Goal: Transaction & Acquisition: Purchase product/service

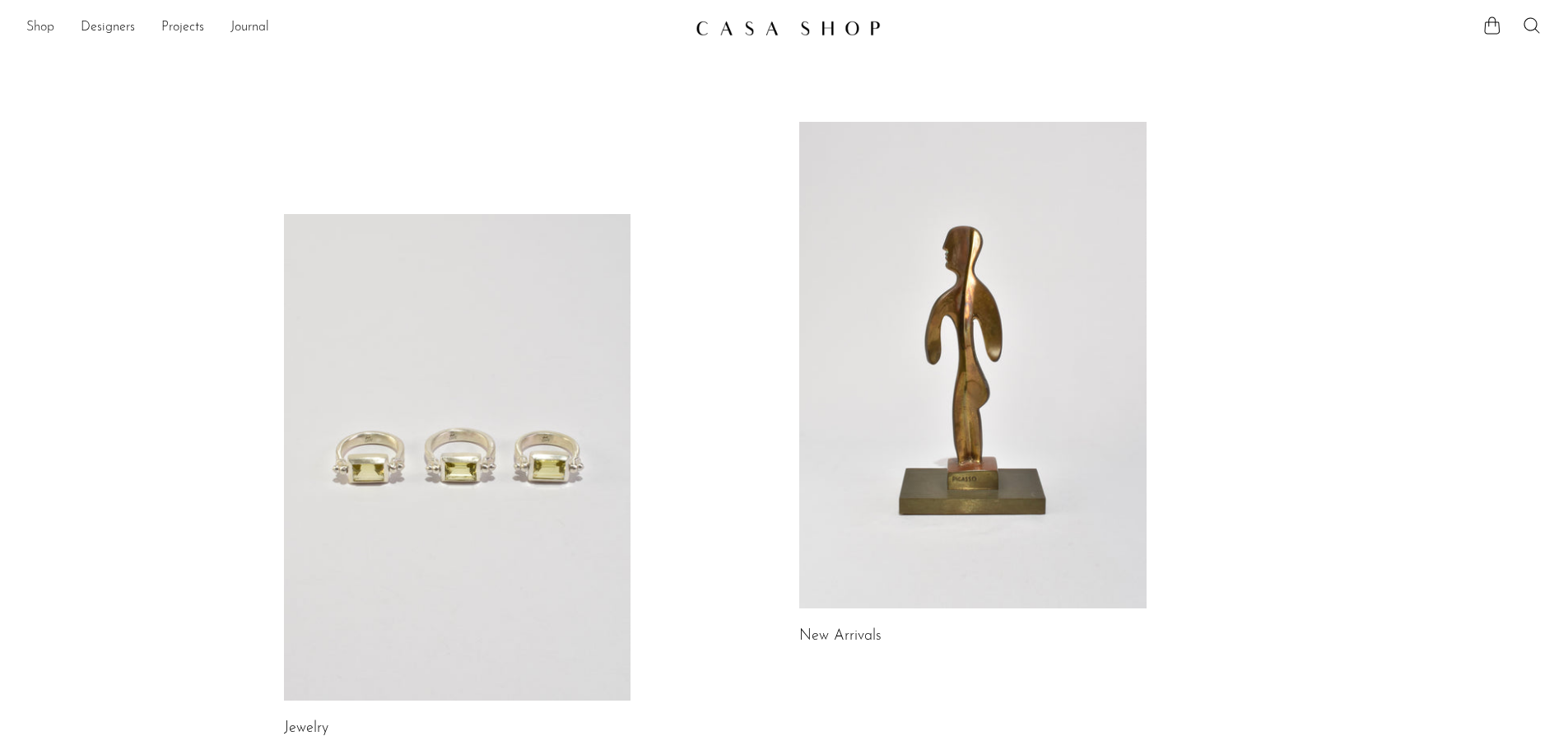
click at [39, 21] on link "Shop" at bounding box center [40, 28] width 28 height 21
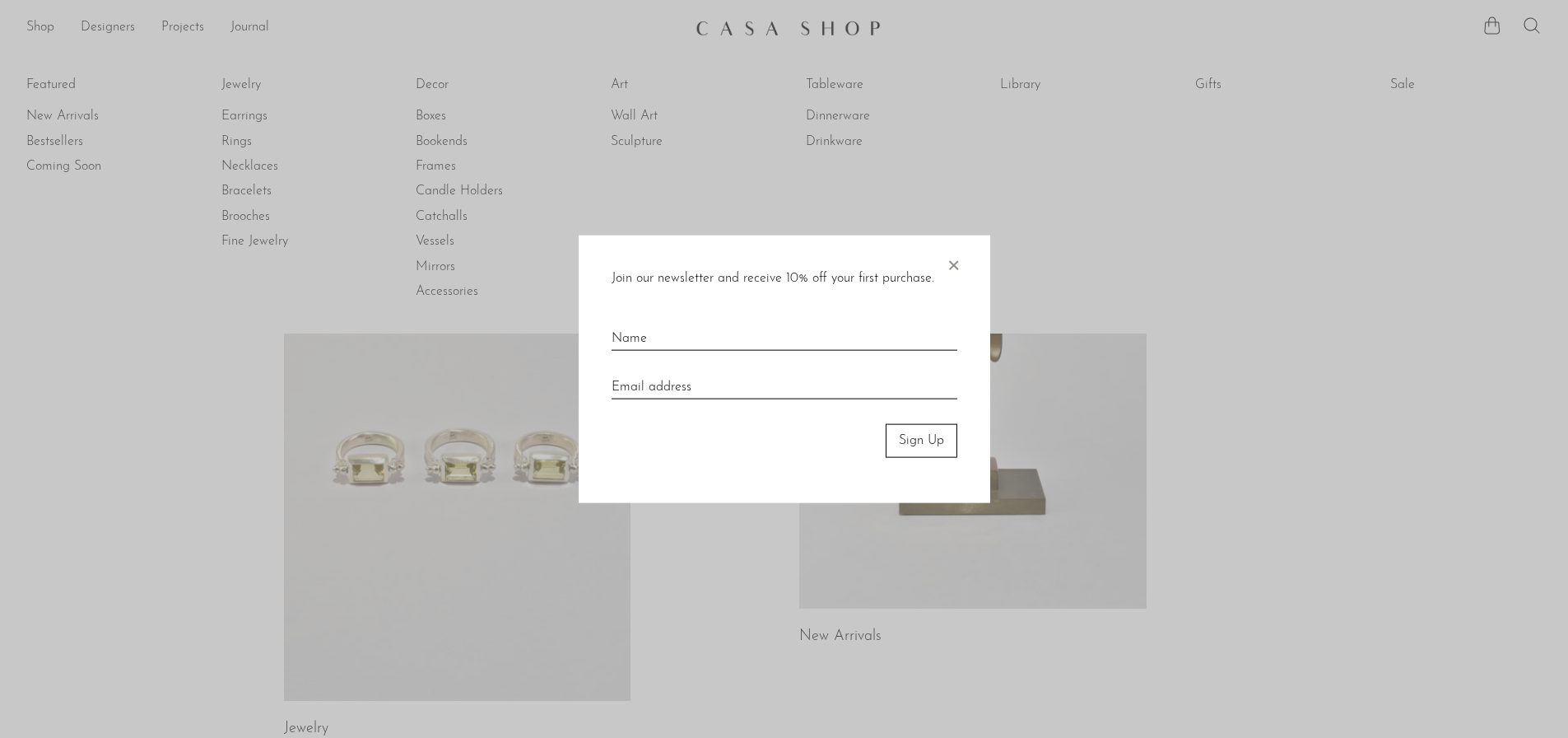
click at [959, 264] on span "×" at bounding box center [953, 262] width 16 height 53
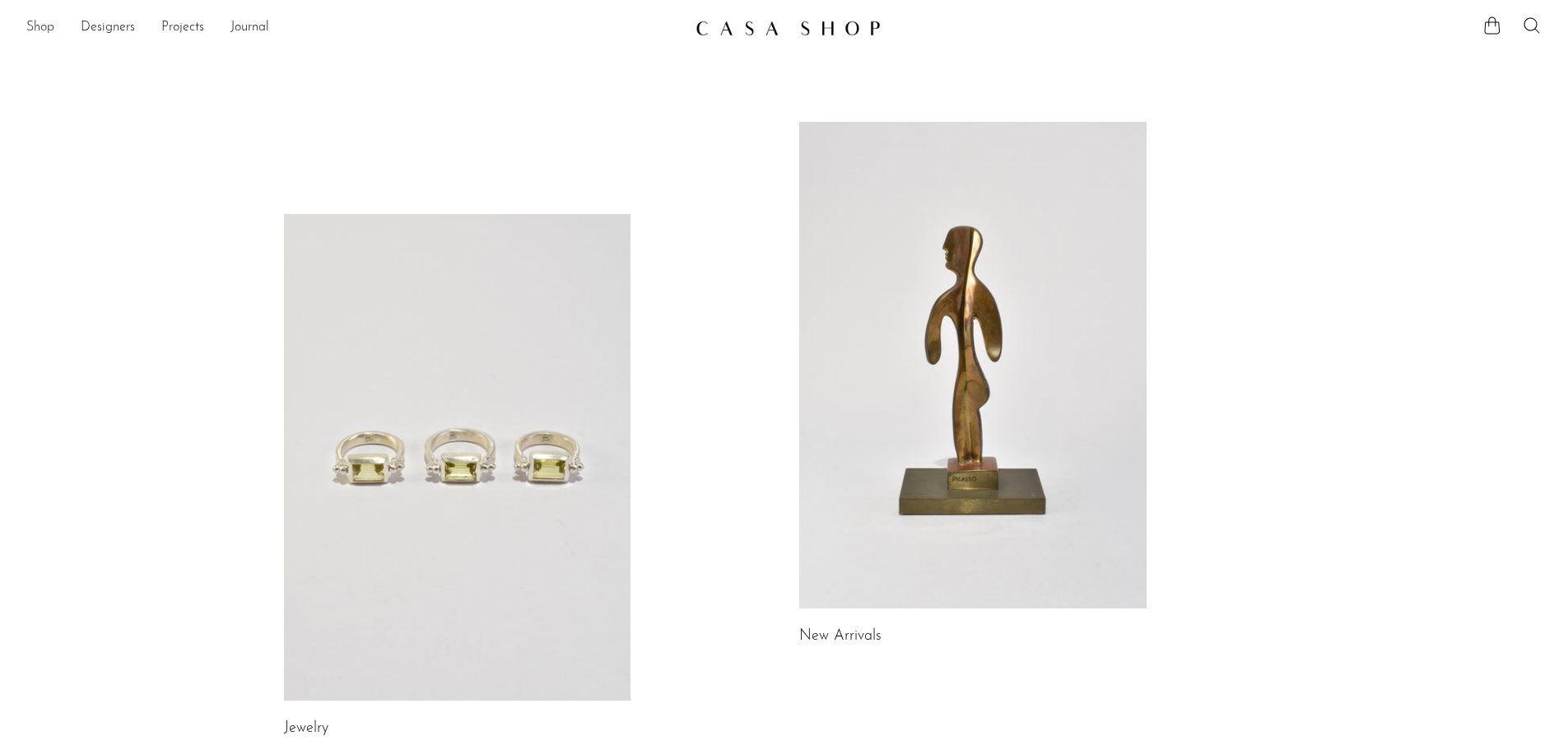
click at [44, 29] on link "Shop" at bounding box center [40, 28] width 28 height 21
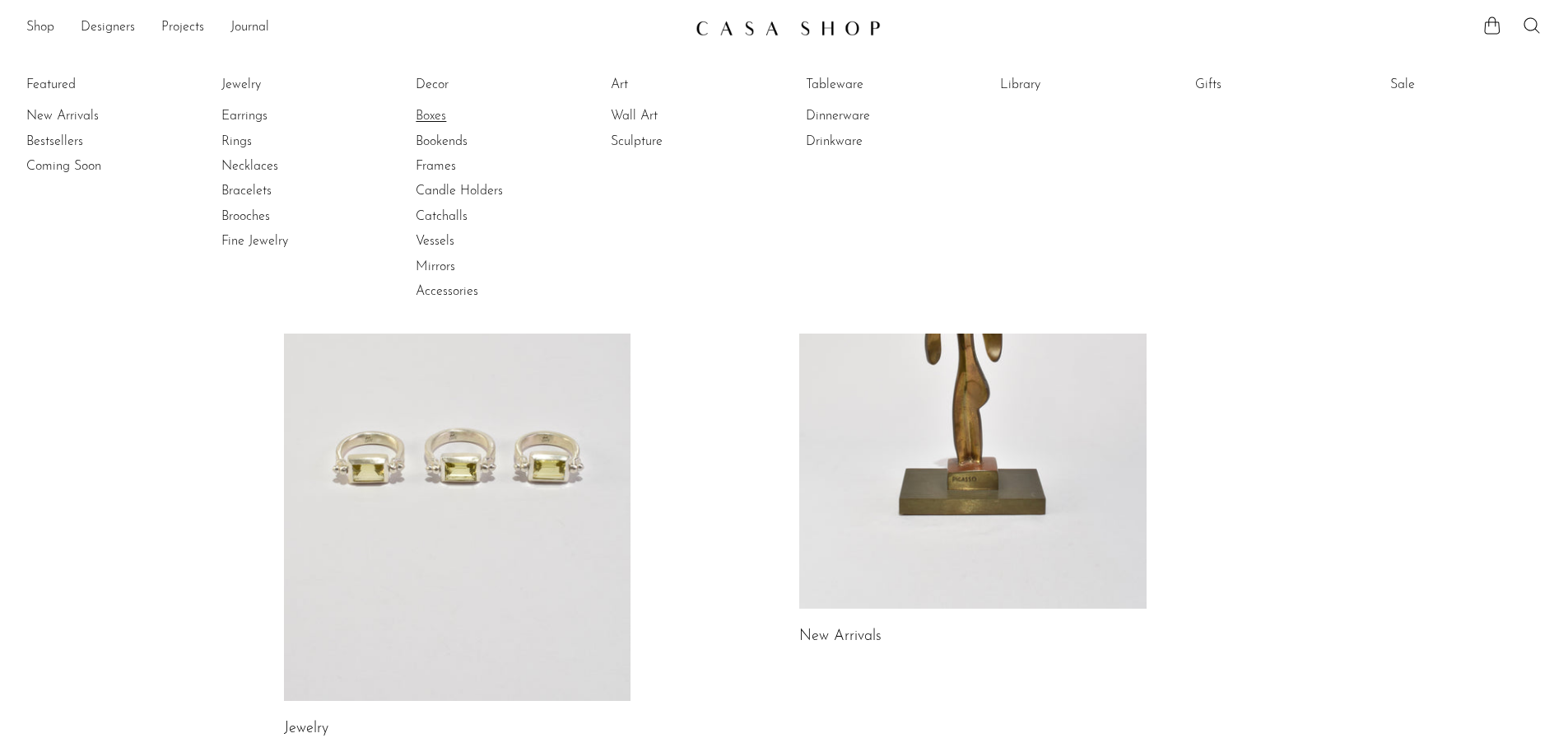
click at [438, 118] on link "Boxes" at bounding box center [478, 116] width 123 height 18
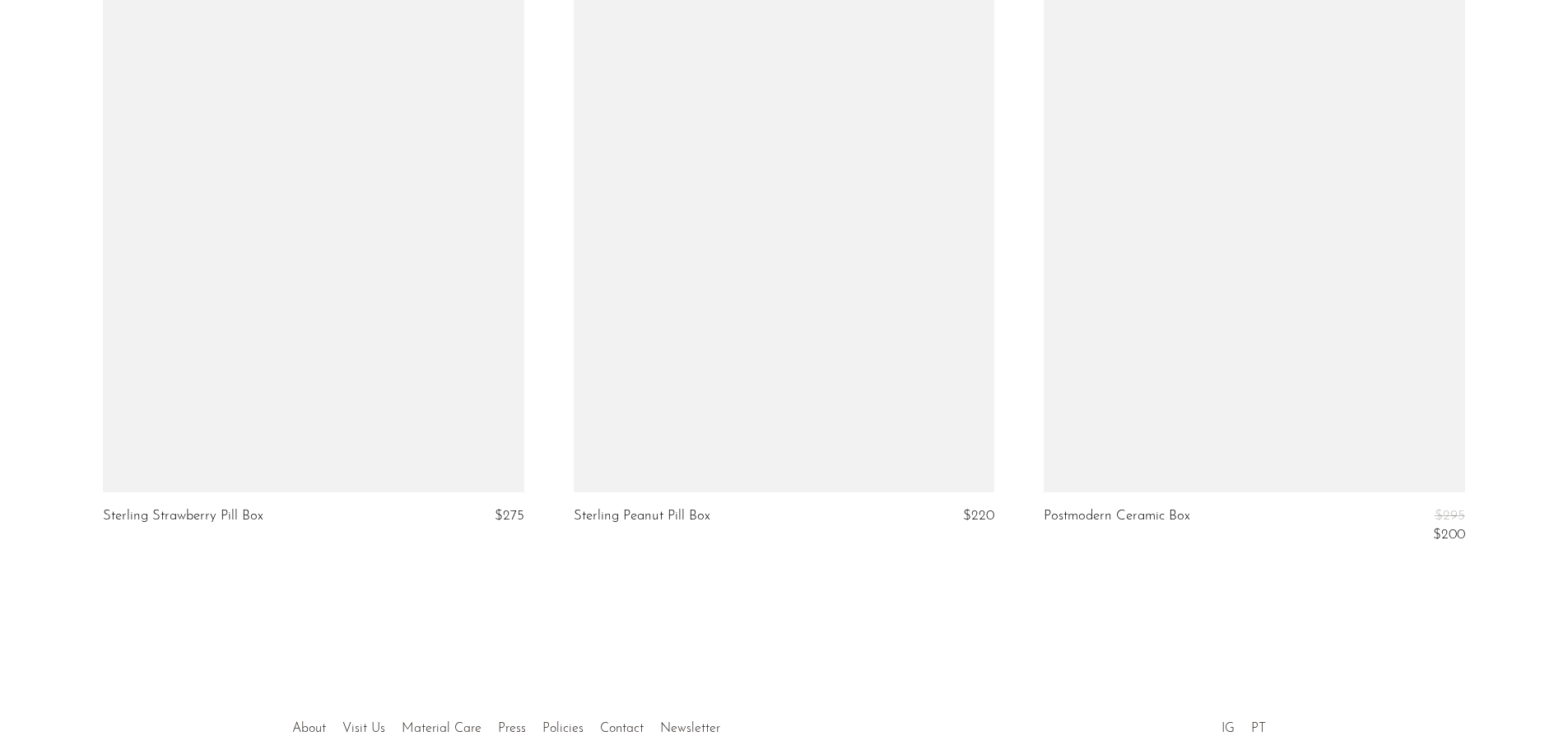
scroll to position [6352, 0]
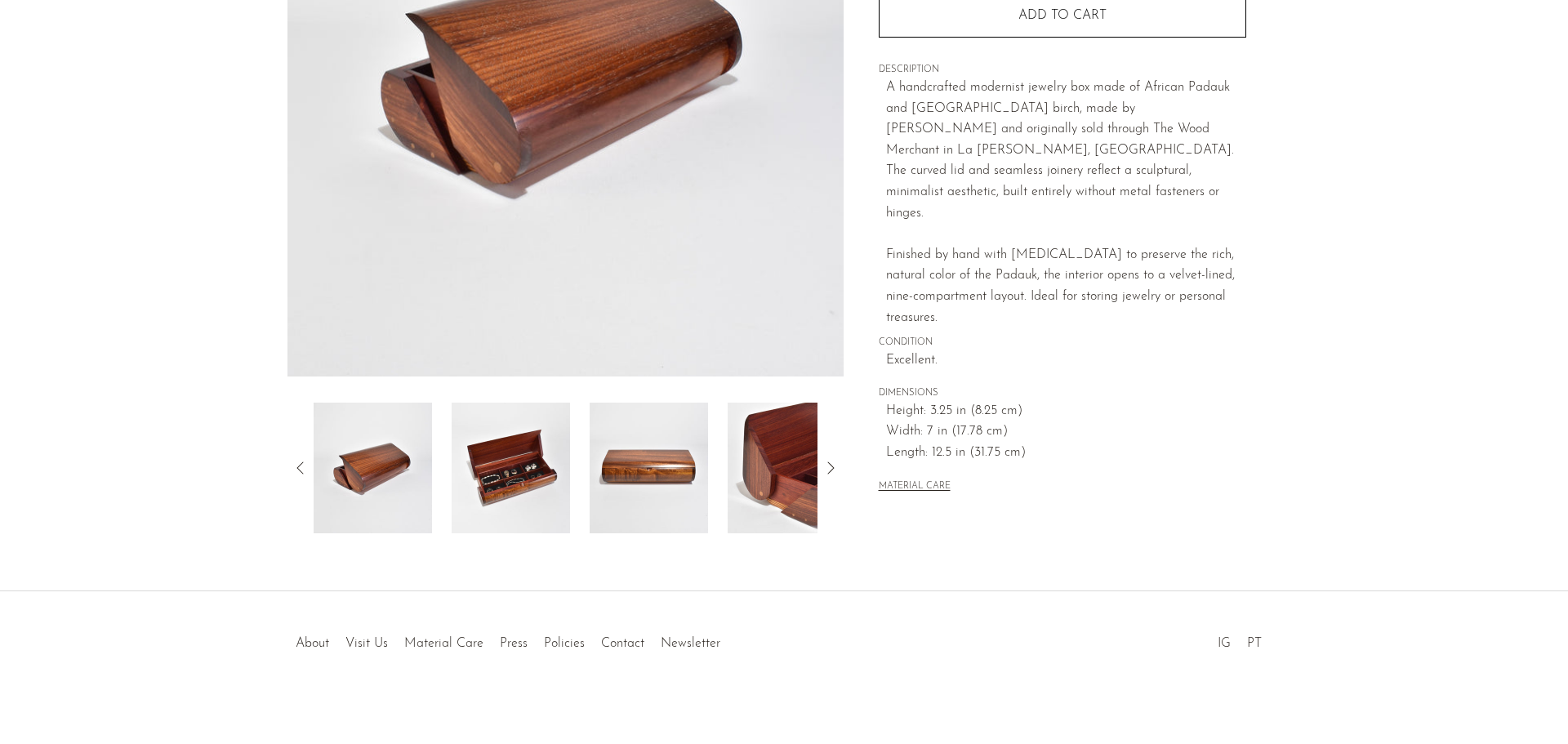
scroll to position [319, 0]
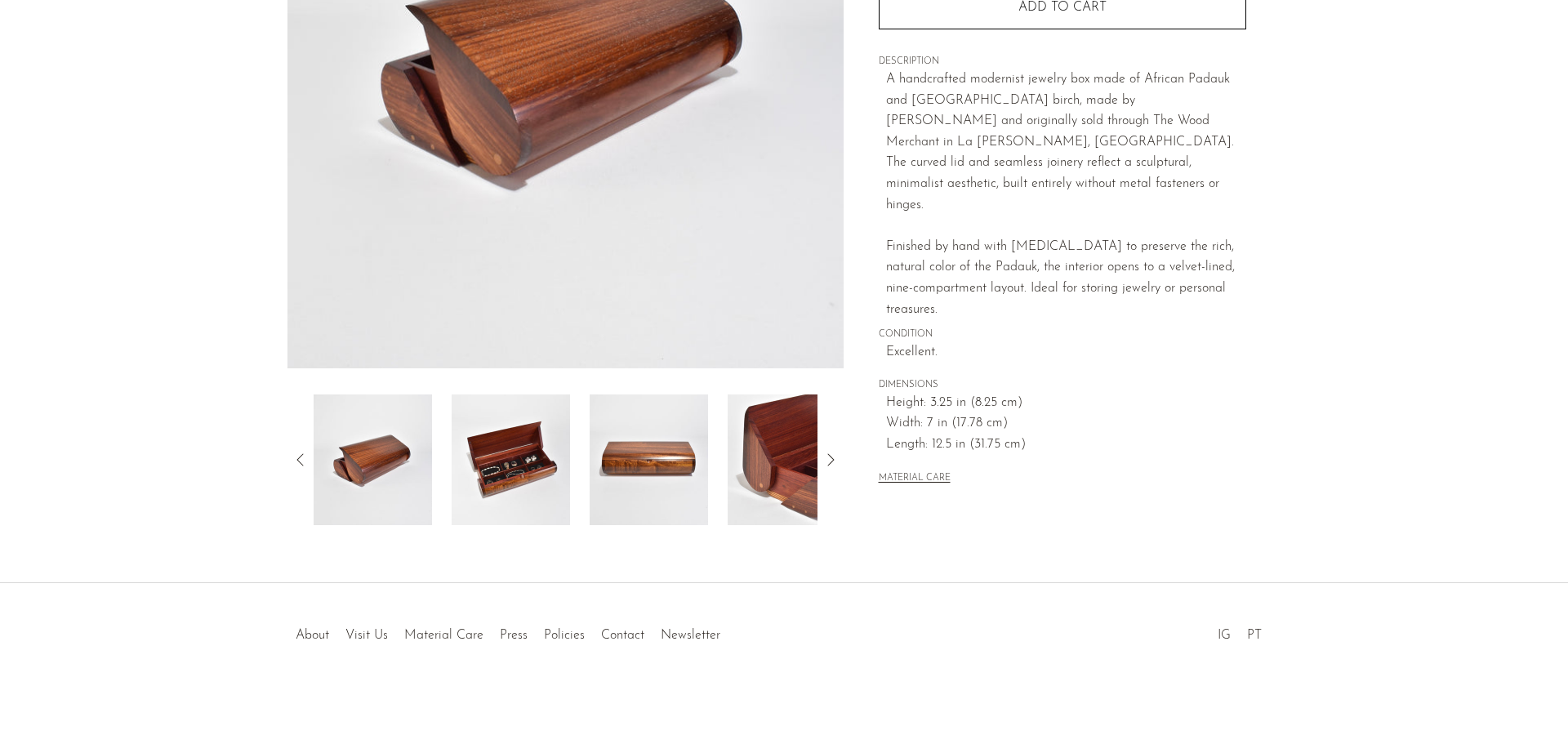
click at [531, 480] on img at bounding box center [511, 460] width 119 height 131
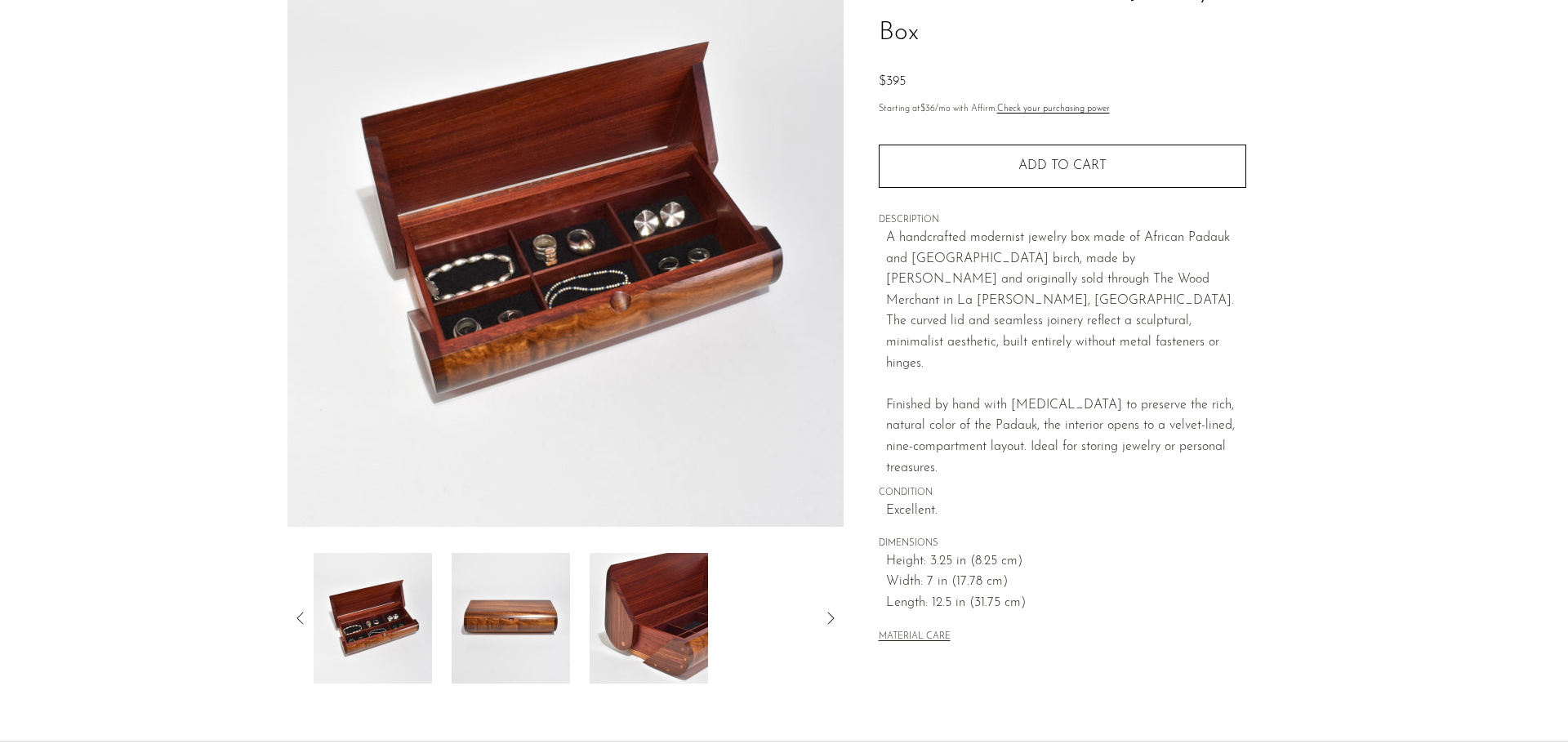
scroll to position [74, 0]
